Goal: Task Accomplishment & Management: Manage account settings

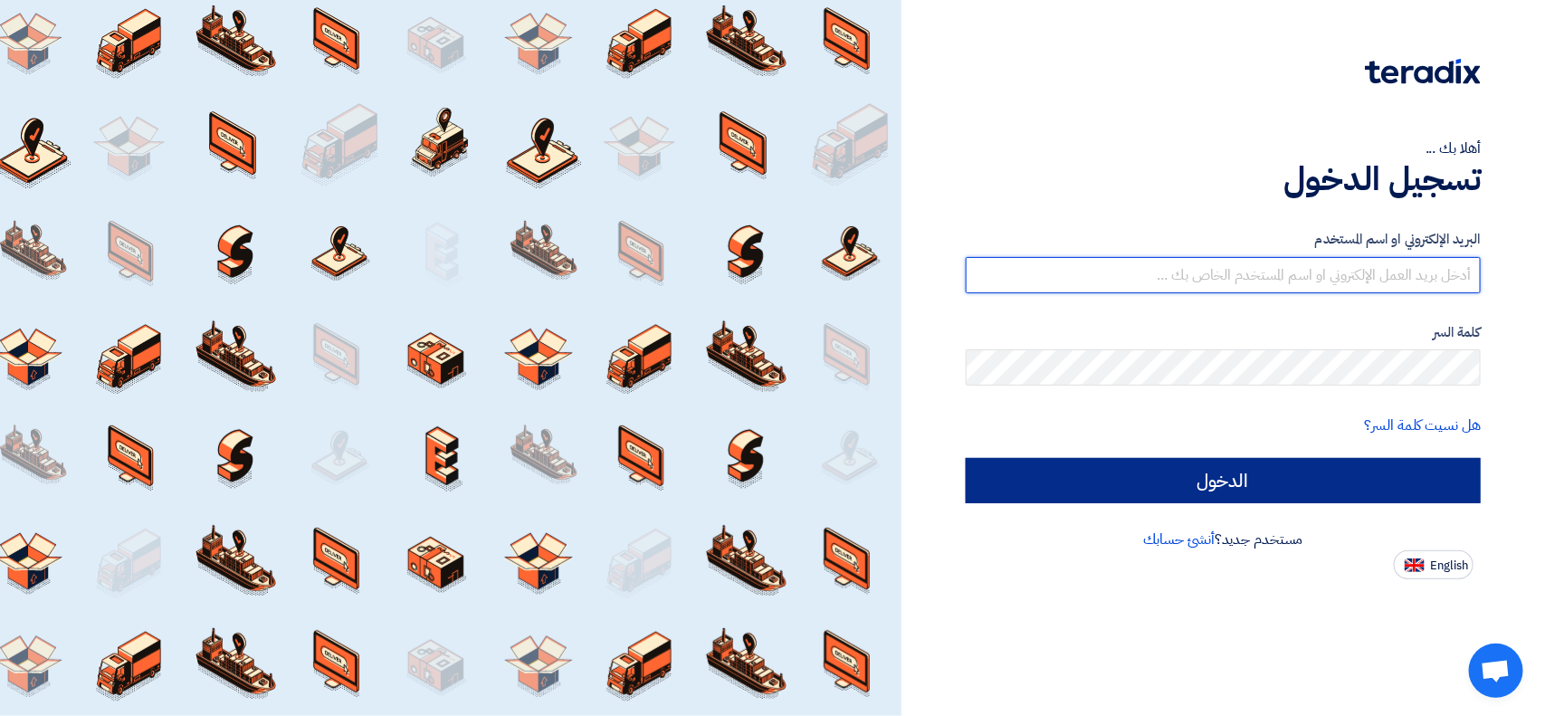
type input "[EMAIL_ADDRESS][DOMAIN_NAME]"
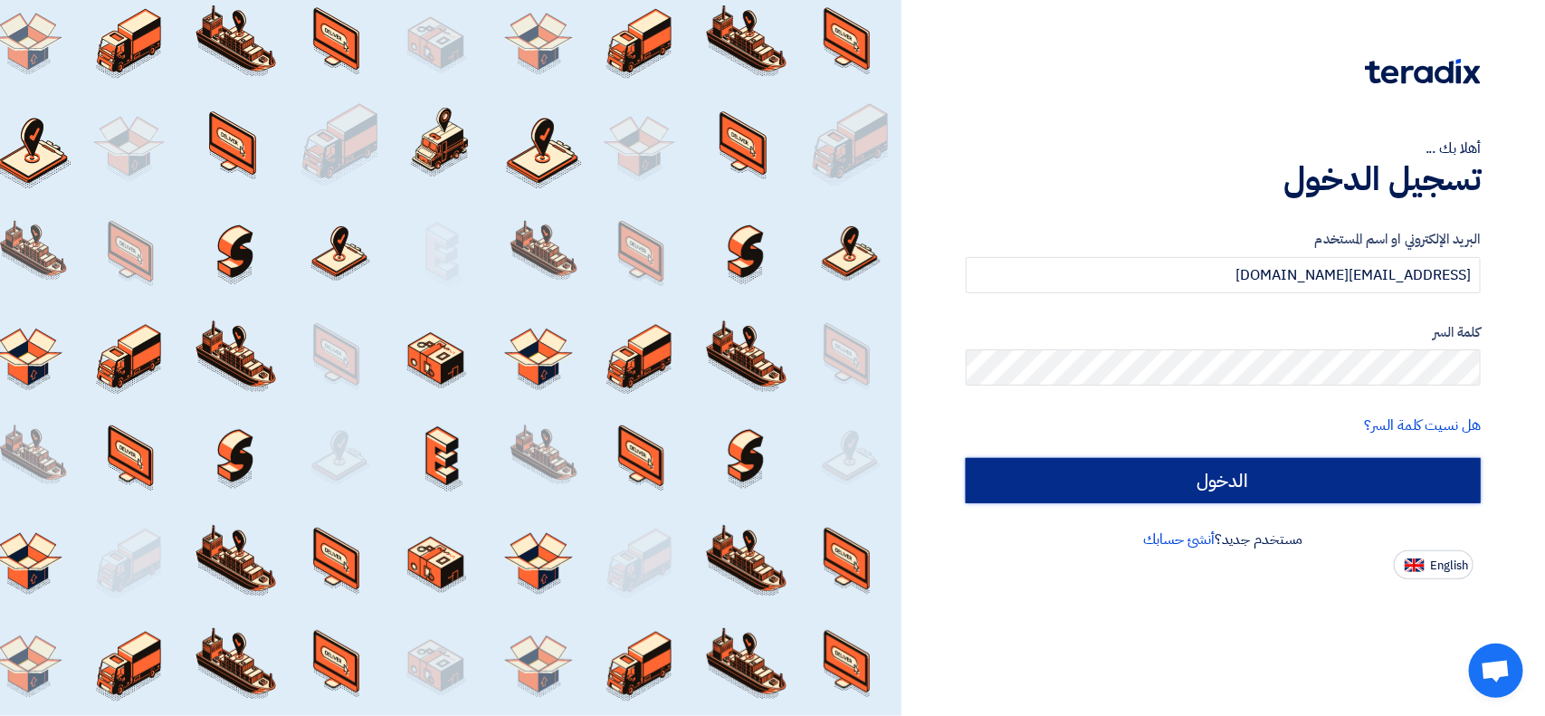
click at [1189, 480] on input "الدخول" at bounding box center [1223, 480] width 515 height 45
type input "Sign in"
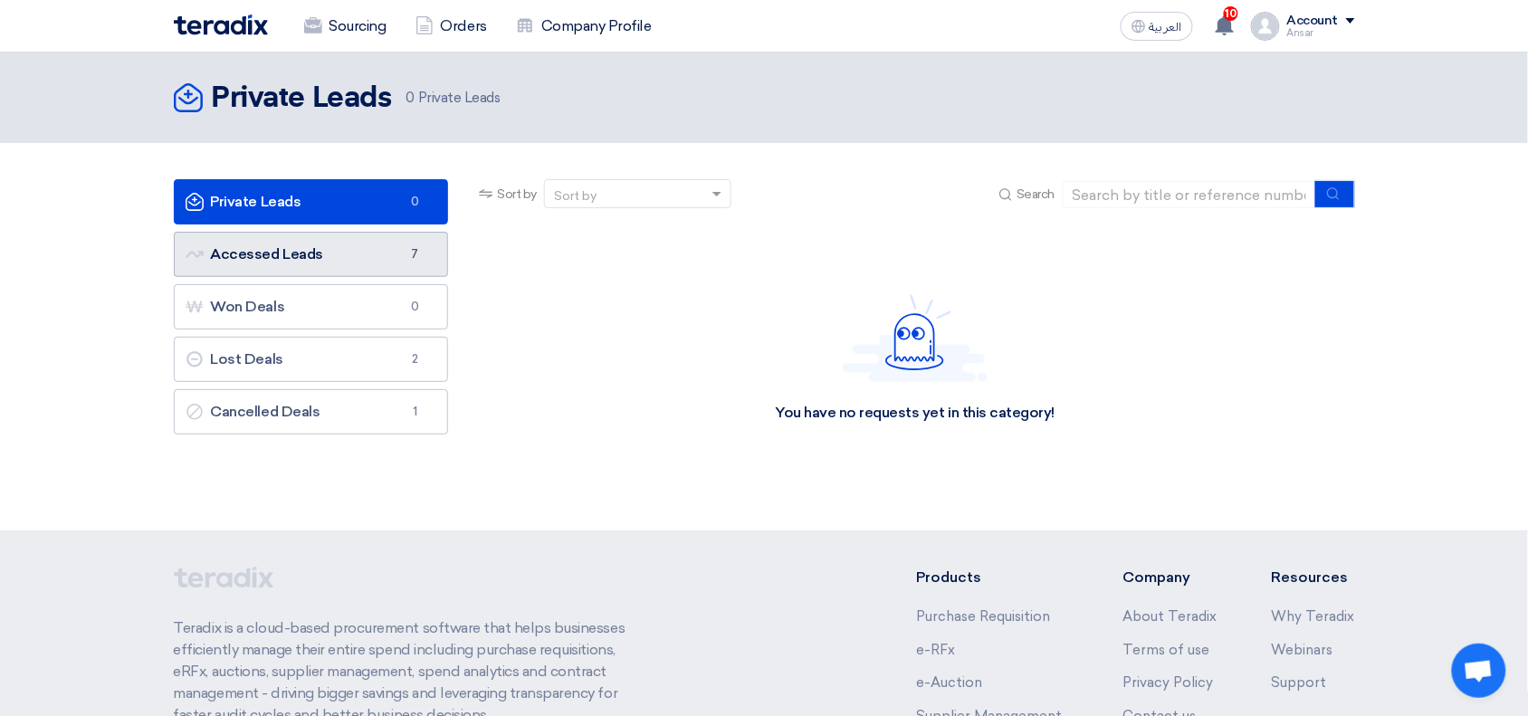
click at [322, 251] on link "Accessed Leads Accessed Leads 7" at bounding box center [311, 254] width 275 height 45
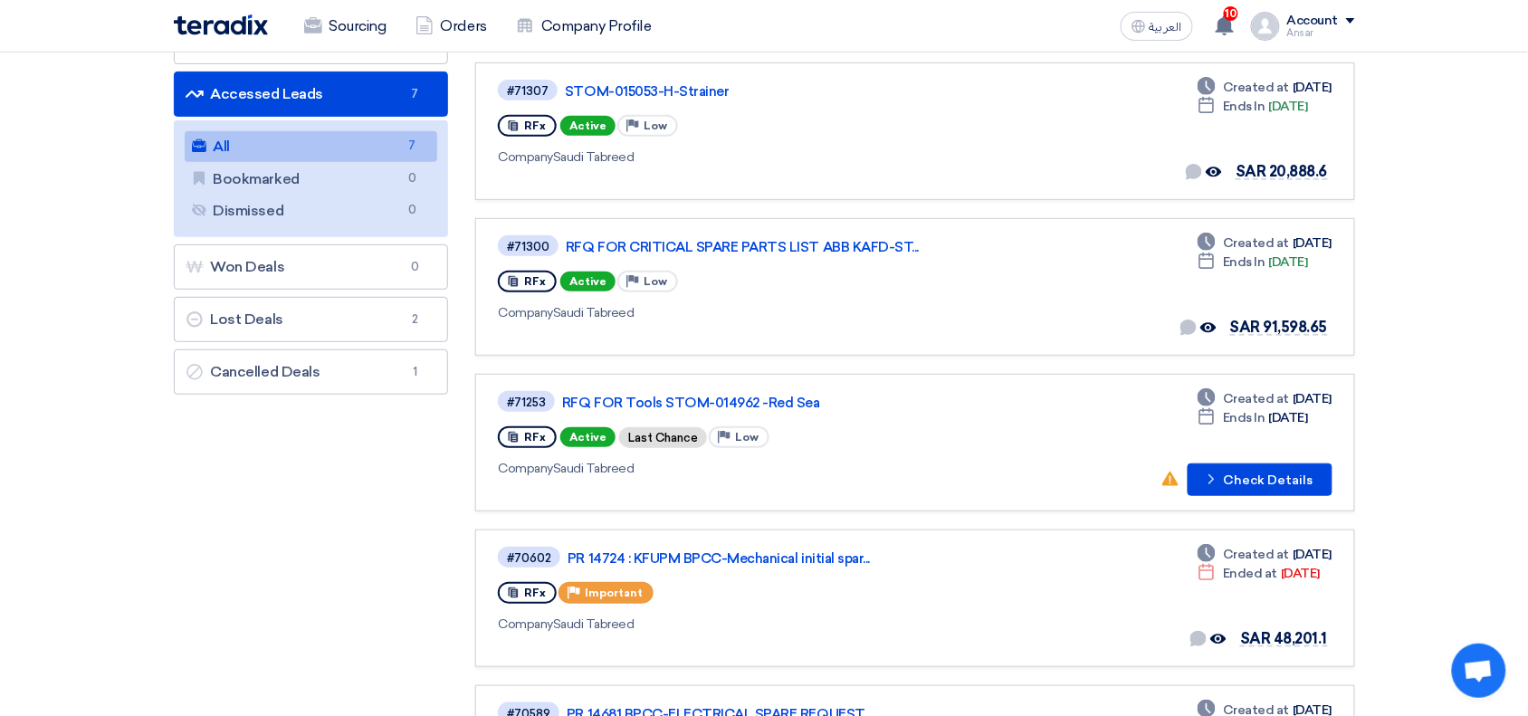
scroll to position [164, 0]
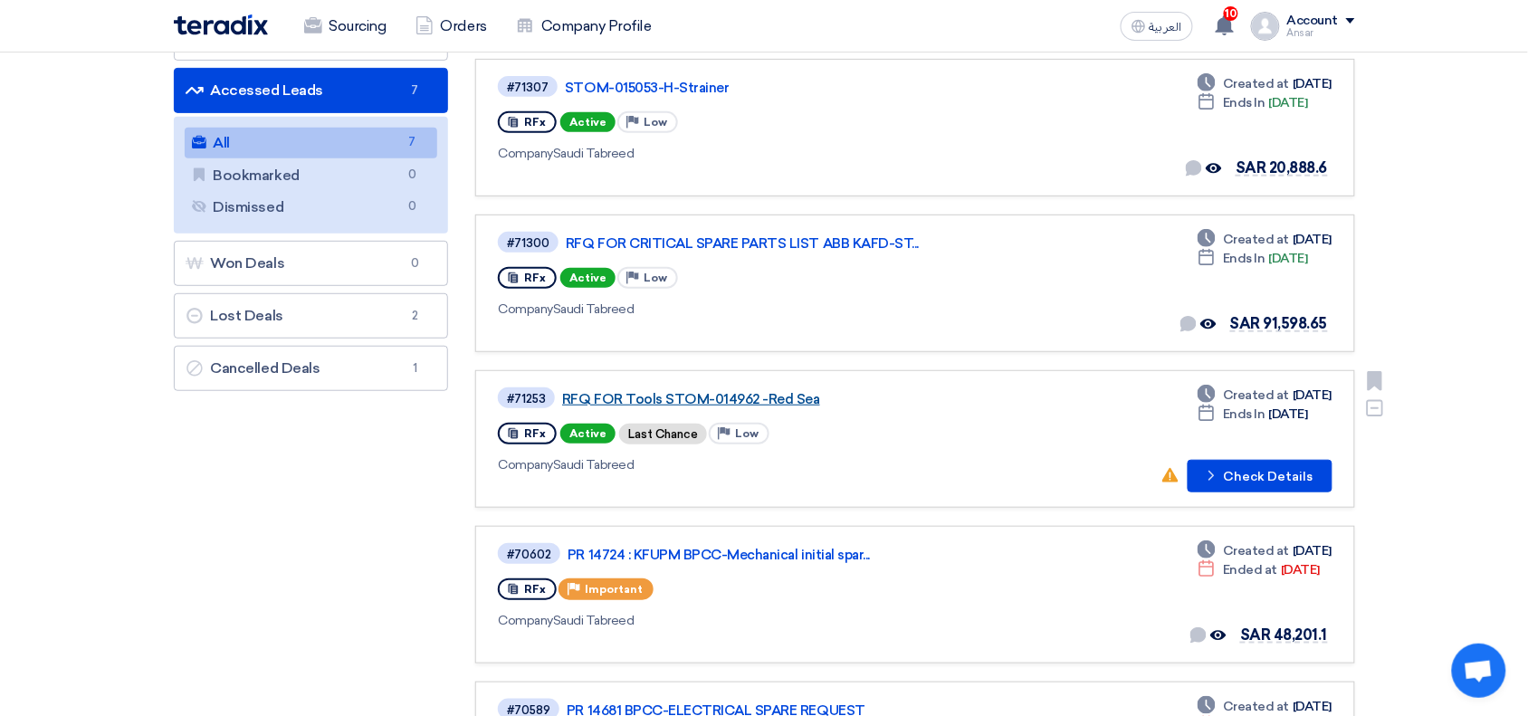
click at [801, 397] on link "RFQ FOR Tools STOM-014962 -Red Sea" at bounding box center [788, 399] width 453 height 16
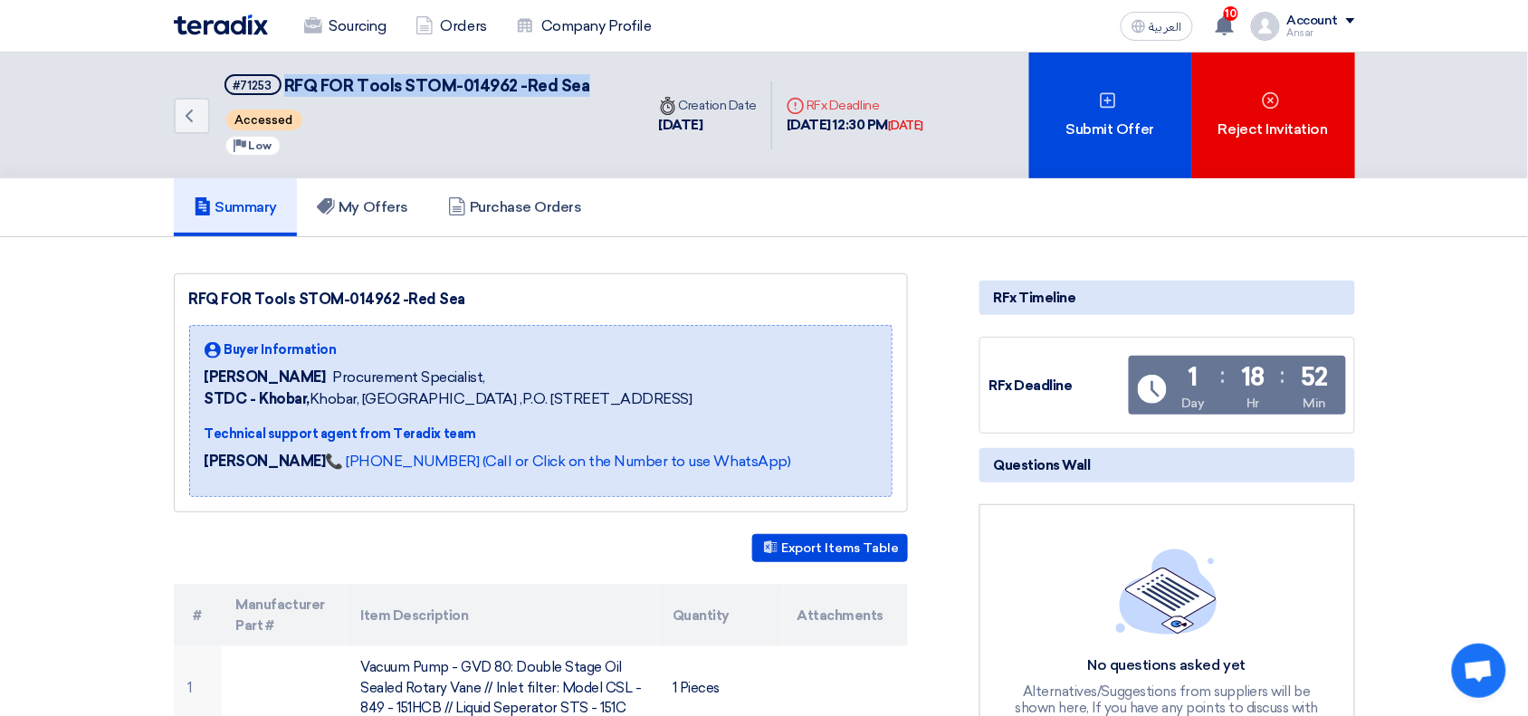
drag, startPoint x: 285, startPoint y: 83, endPoint x: 586, endPoint y: 84, distance: 300.6
click at [586, 84] on div "Back #71253 RFQ FOR Tools STOM-014962 -[GEOGRAPHIC_DATA] Accessed Priority Low" at bounding box center [409, 116] width 471 height 126
copy span "RFQ FOR Tools STOM-014962 -Red Sea"
click at [188, 120] on icon "Back" at bounding box center [189, 116] width 22 height 22
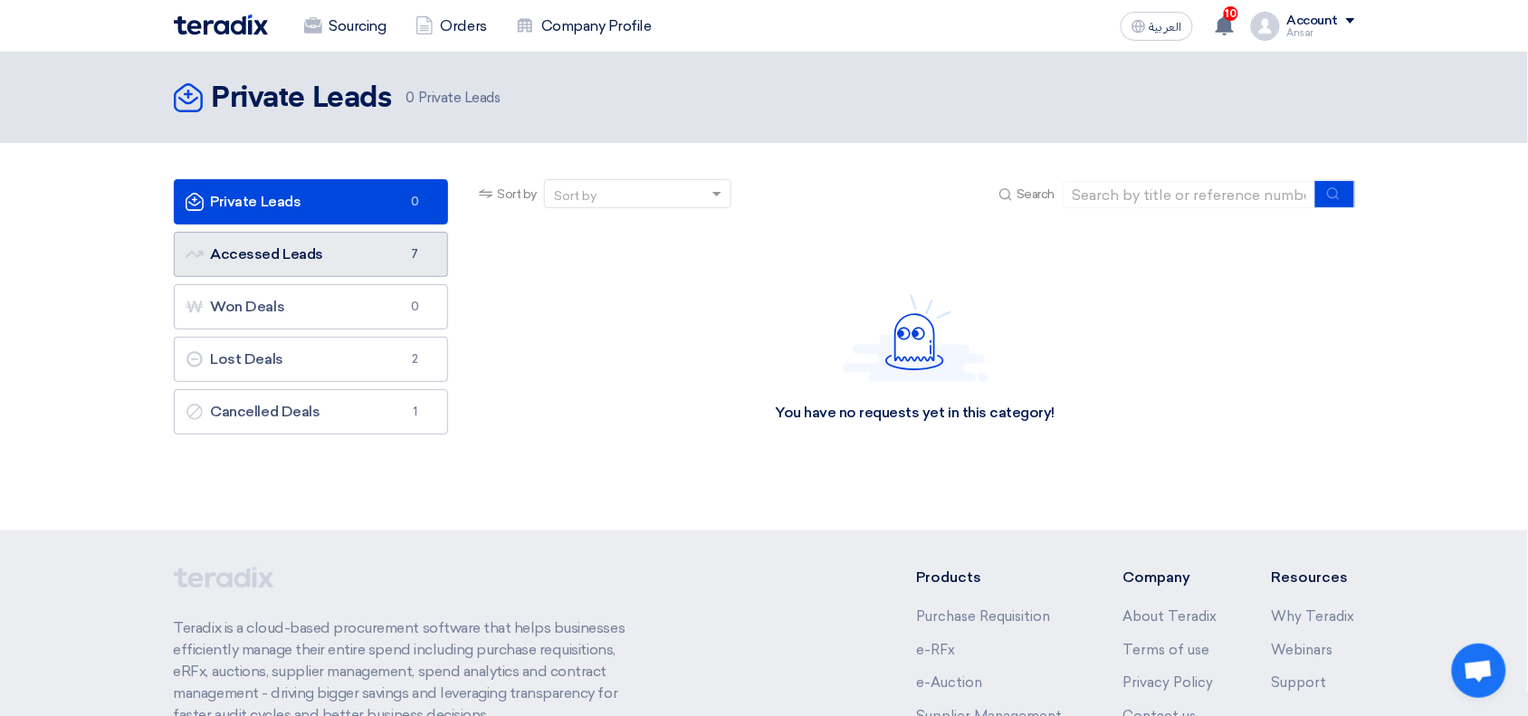
click at [328, 251] on link "Accessed Leads Accessed Leads 7" at bounding box center [311, 254] width 275 height 45
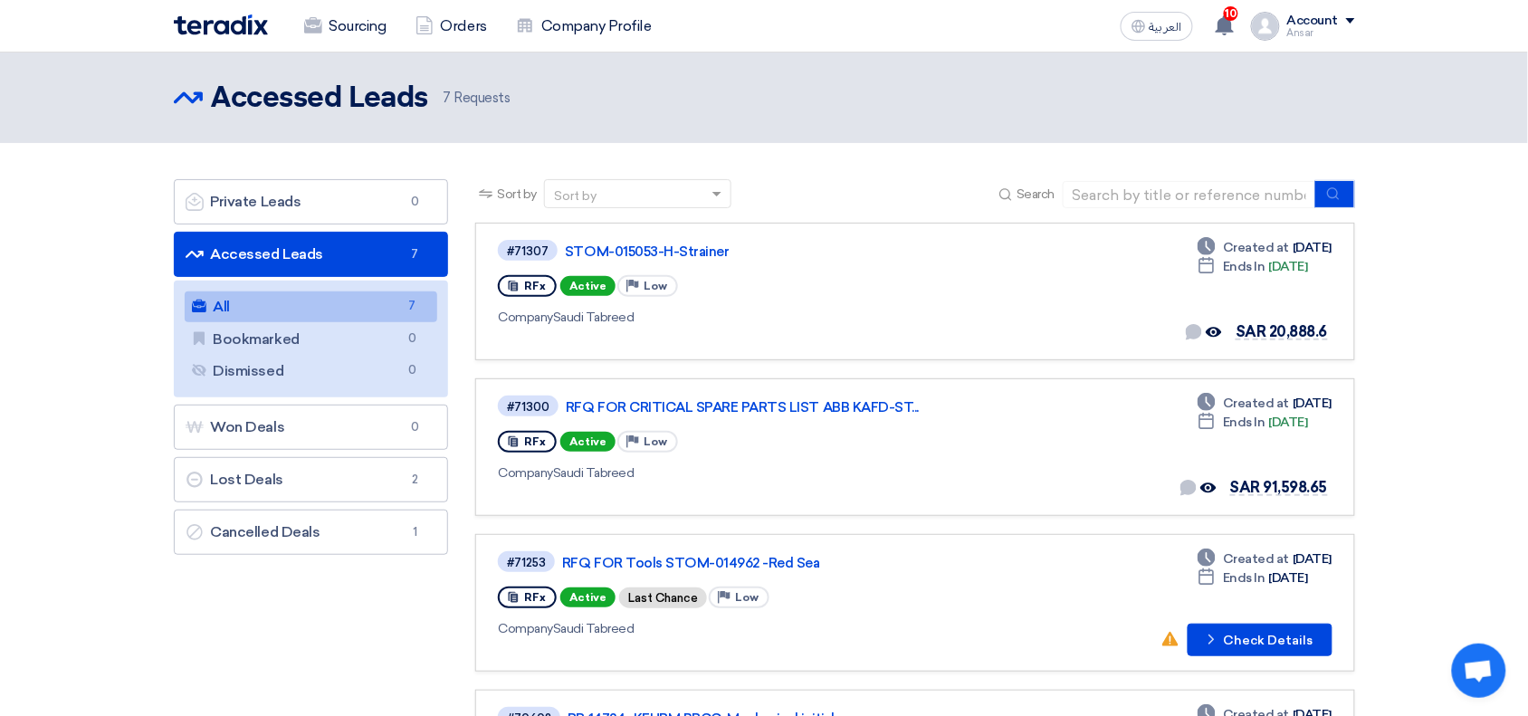
drag, startPoint x: 1526, startPoint y: 355, endPoint x: 1526, endPoint y: 397, distance: 41.6
